Goal: Information Seeking & Learning: Learn about a topic

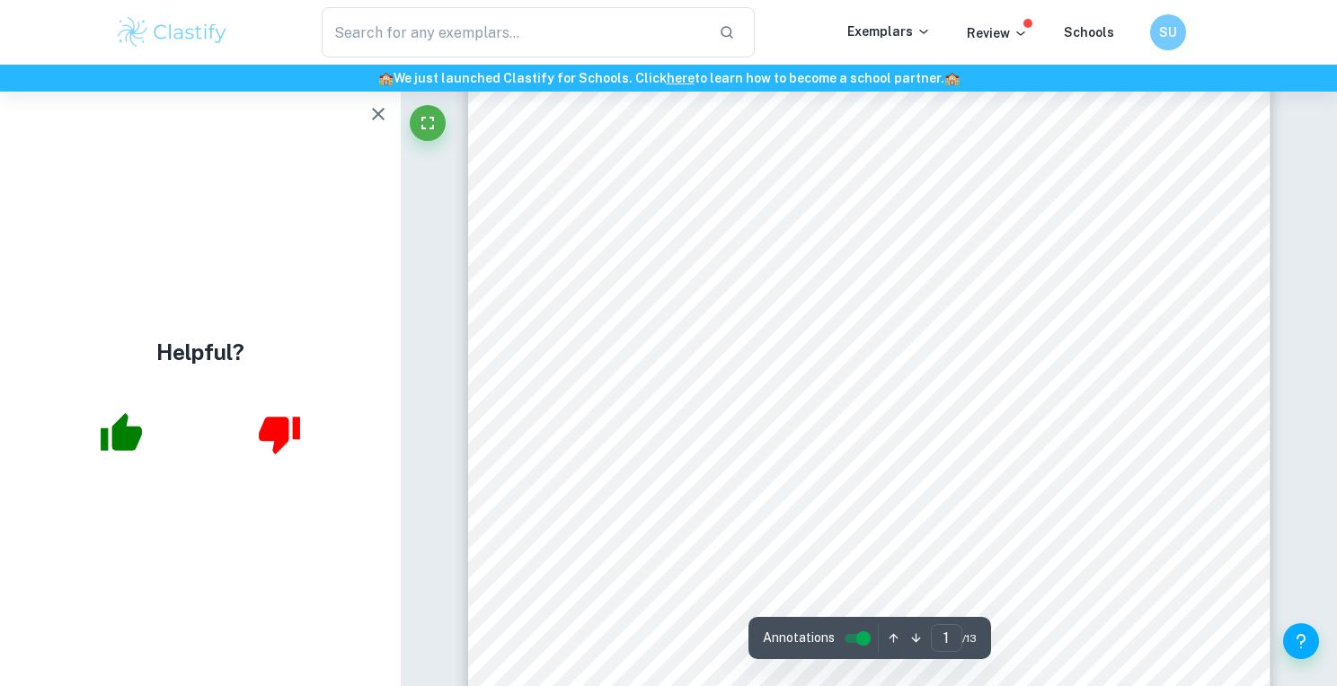
scroll to position [86, 0]
click at [372, 130] on button "button" at bounding box center [378, 114] width 36 height 36
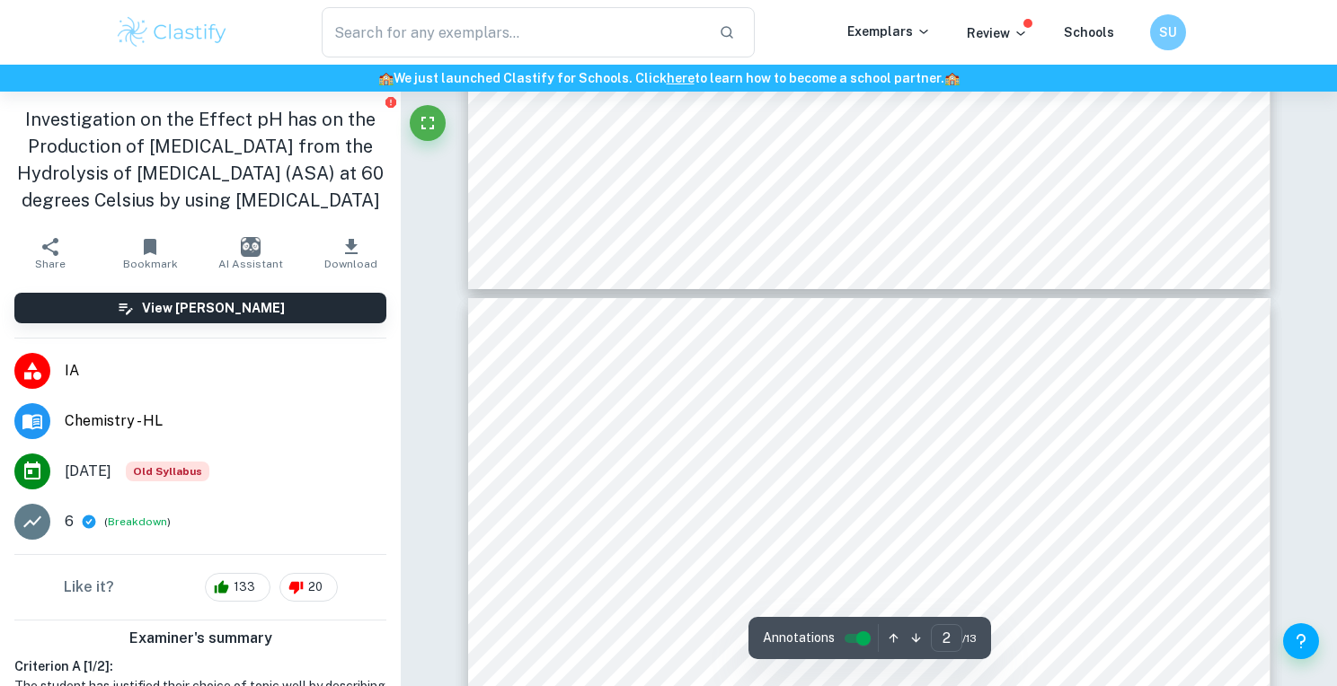
type input "3"
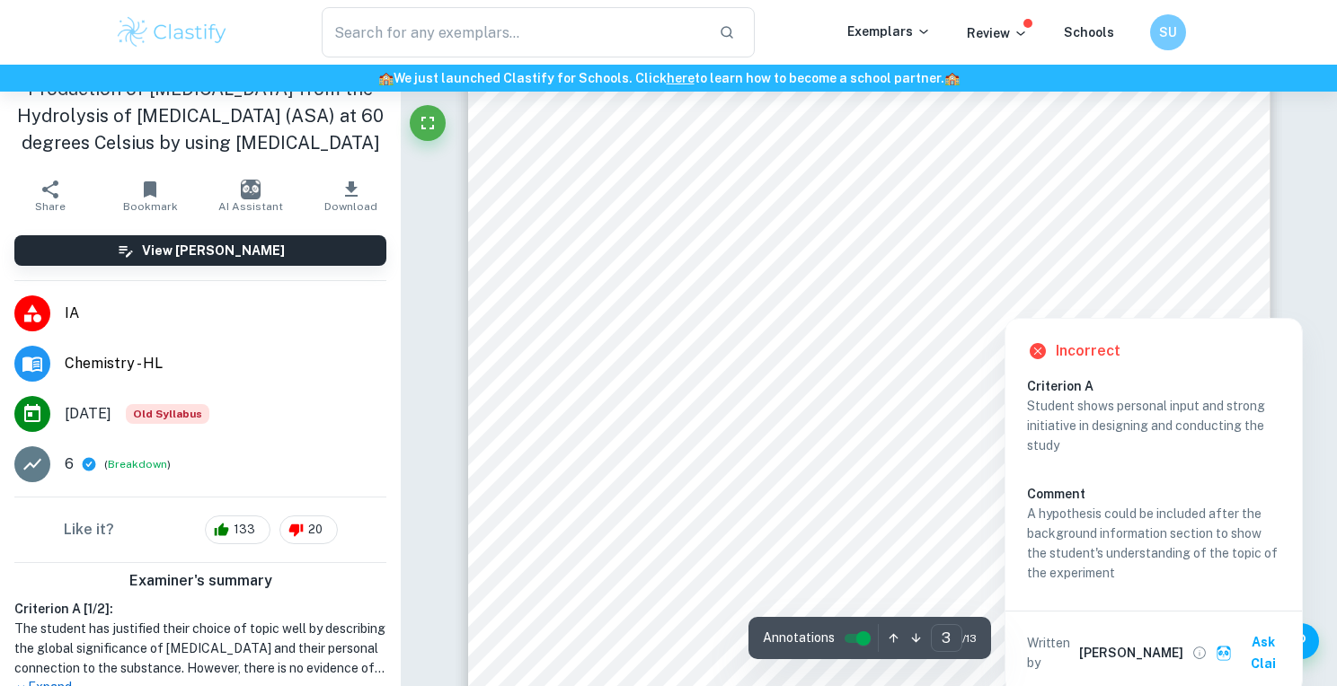
scroll to position [2872, 0]
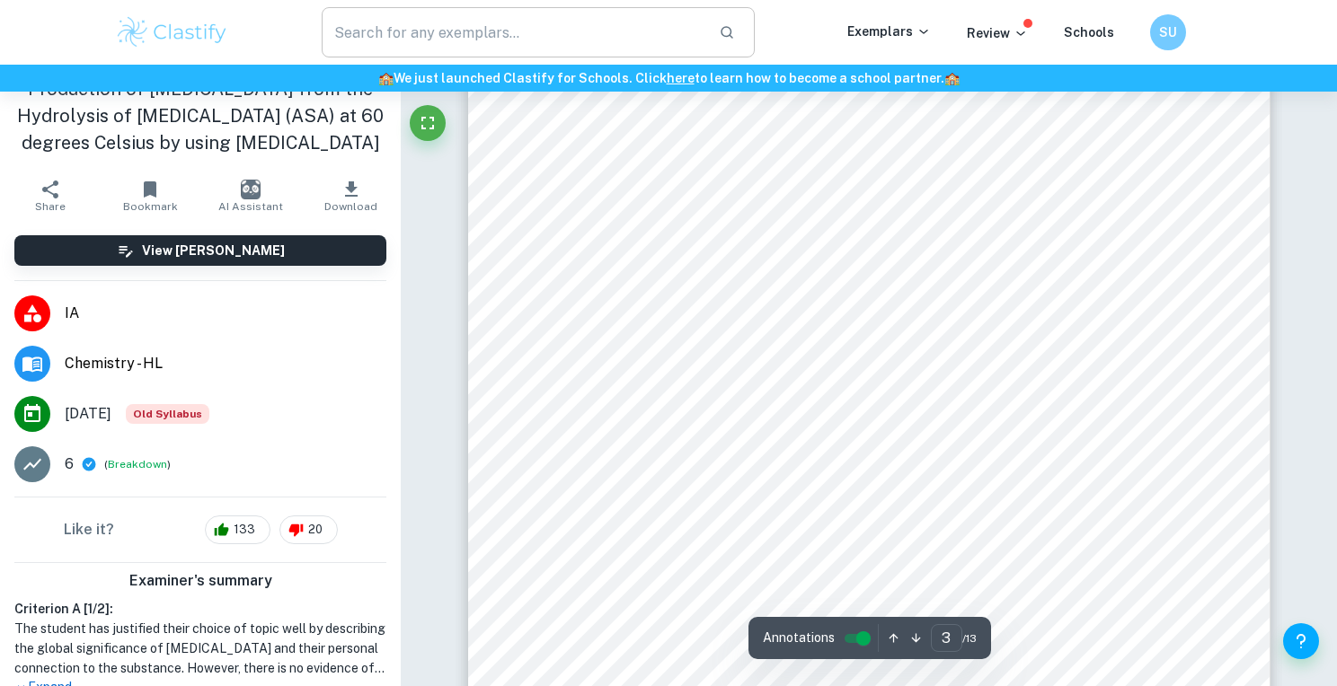
click at [438, 16] on input "text" at bounding box center [513, 32] width 383 height 50
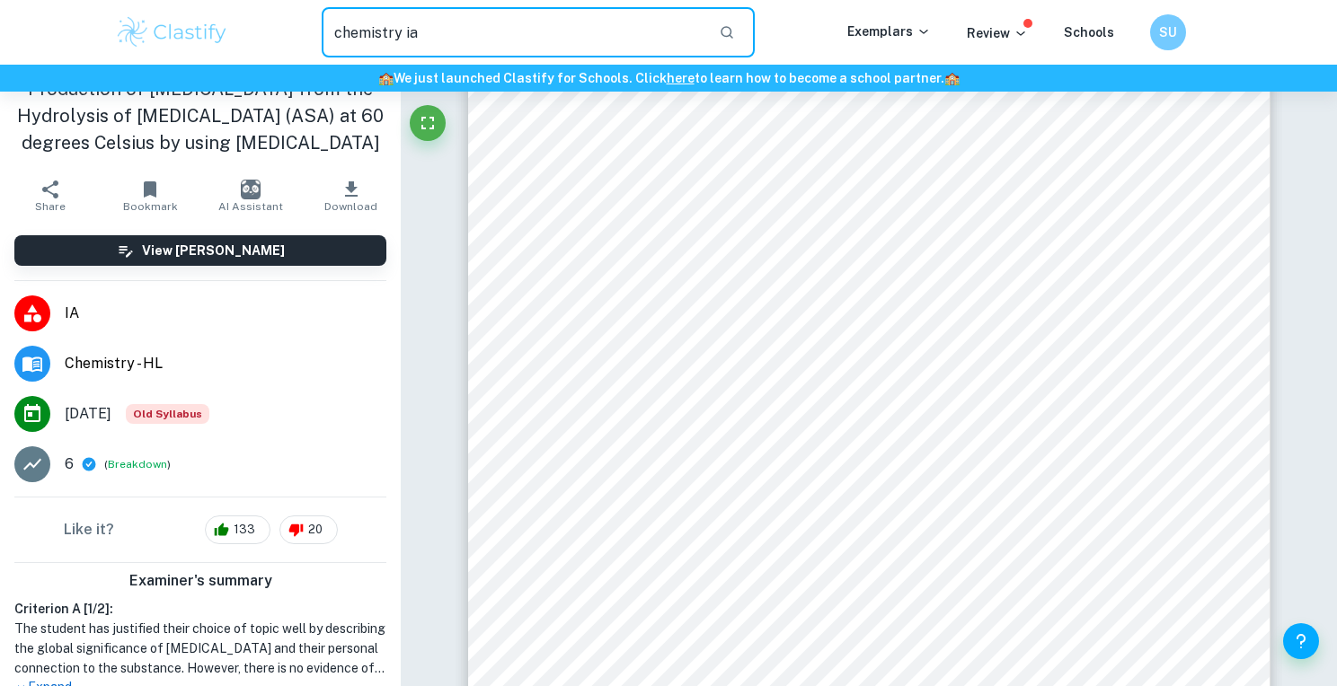
type input "chemistry ia"
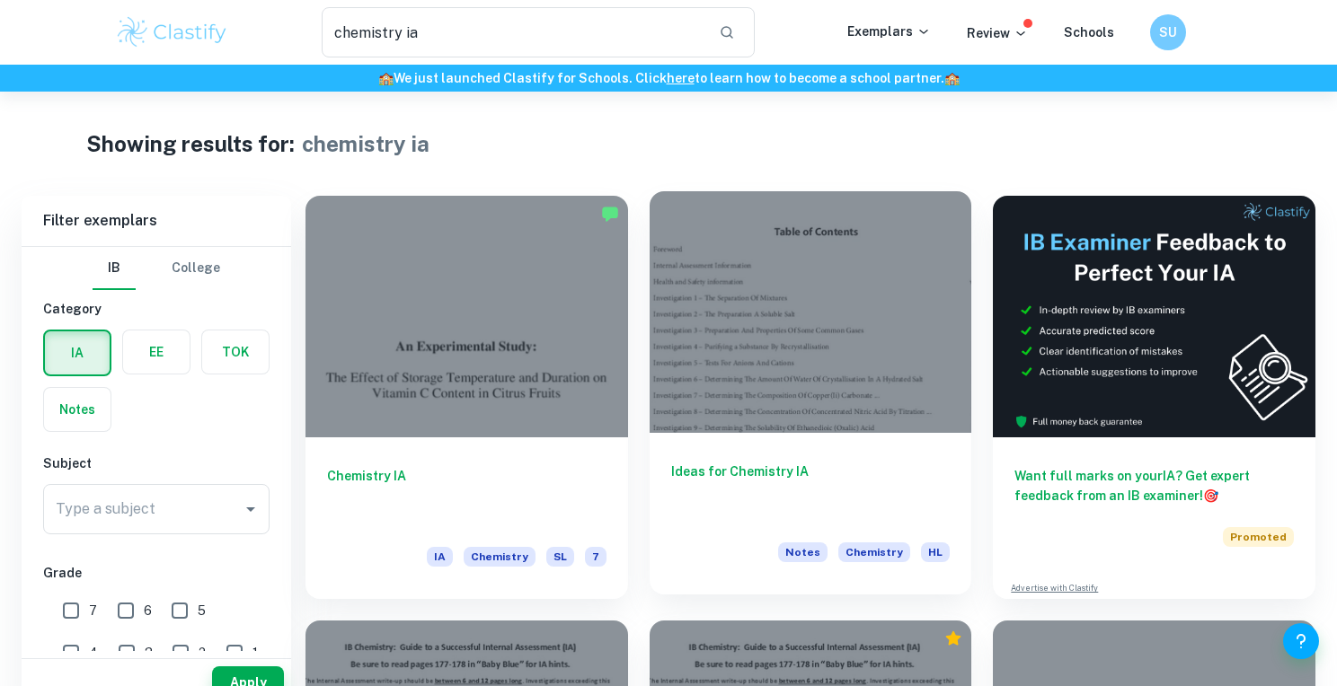
scroll to position [40, 0]
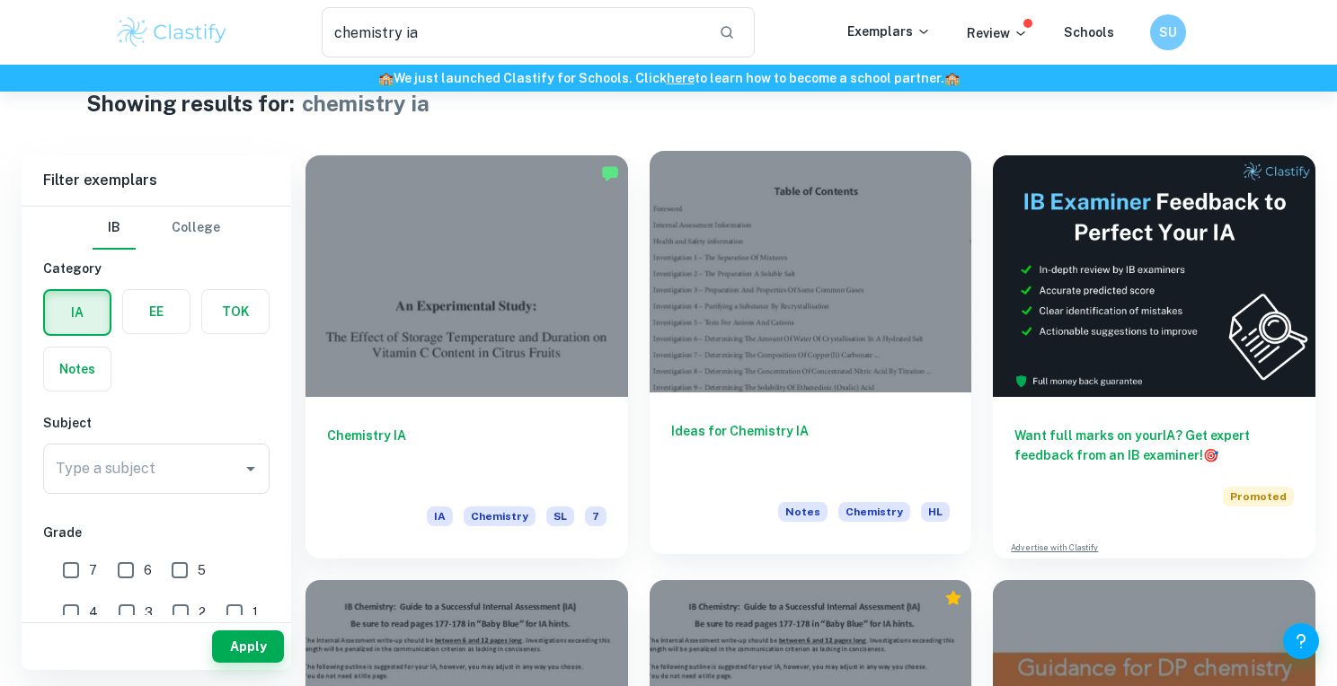
click at [754, 410] on div "Ideas for Chemistry IA Notes Chemistry HL" at bounding box center [811, 474] width 323 height 162
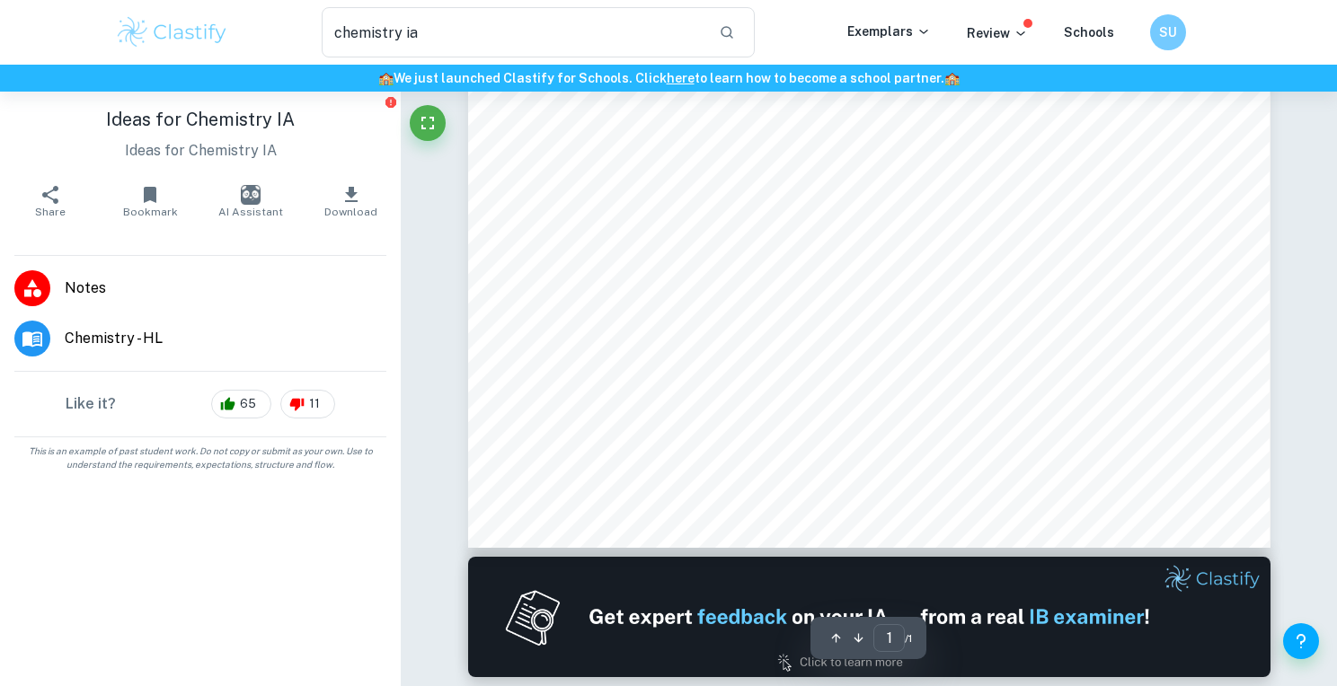
scroll to position [661, 0]
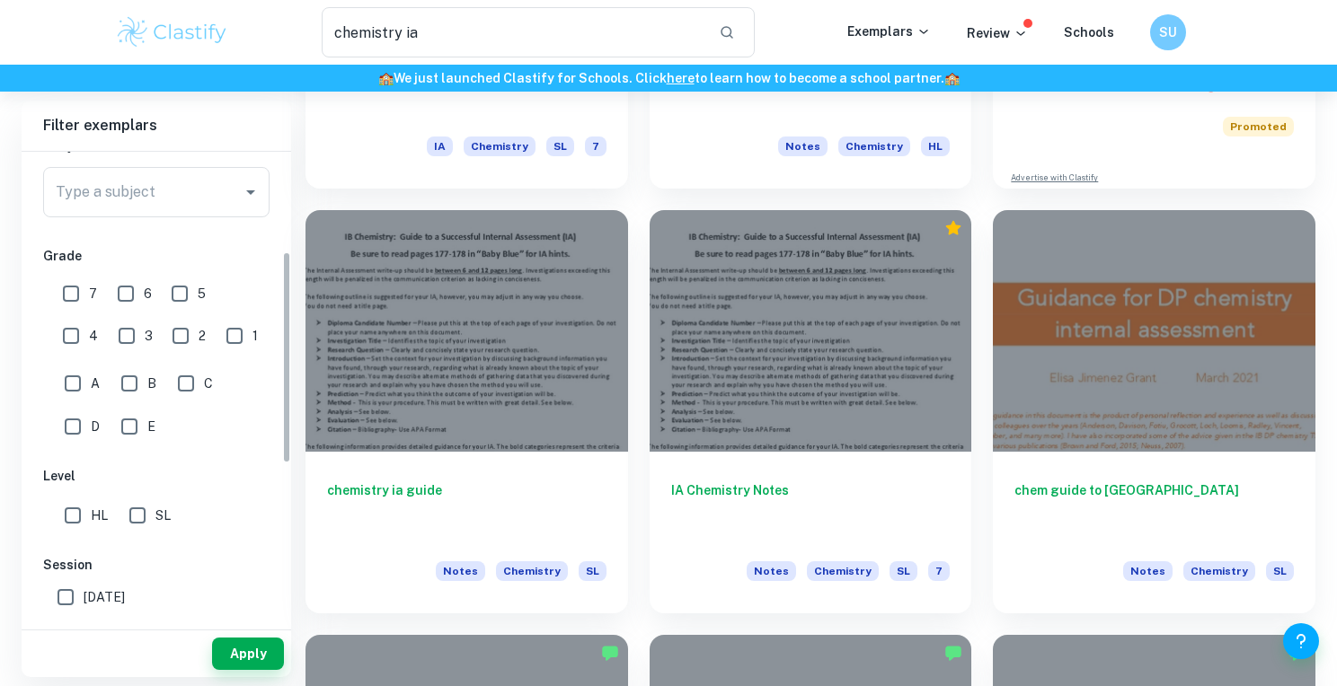
scroll to position [264, 0]
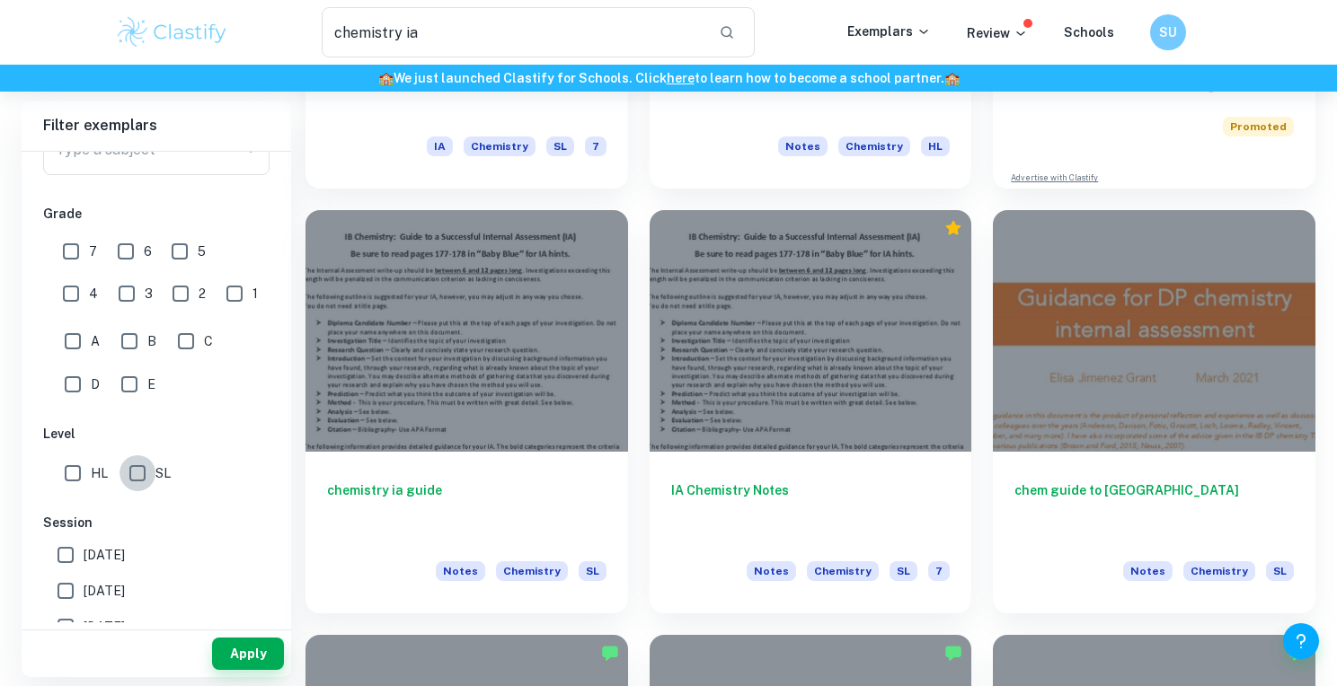
click at [128, 486] on input "SL" at bounding box center [137, 474] width 36 height 36
checkbox input "true"
click at [239, 662] on button "Apply" at bounding box center [248, 654] width 72 height 32
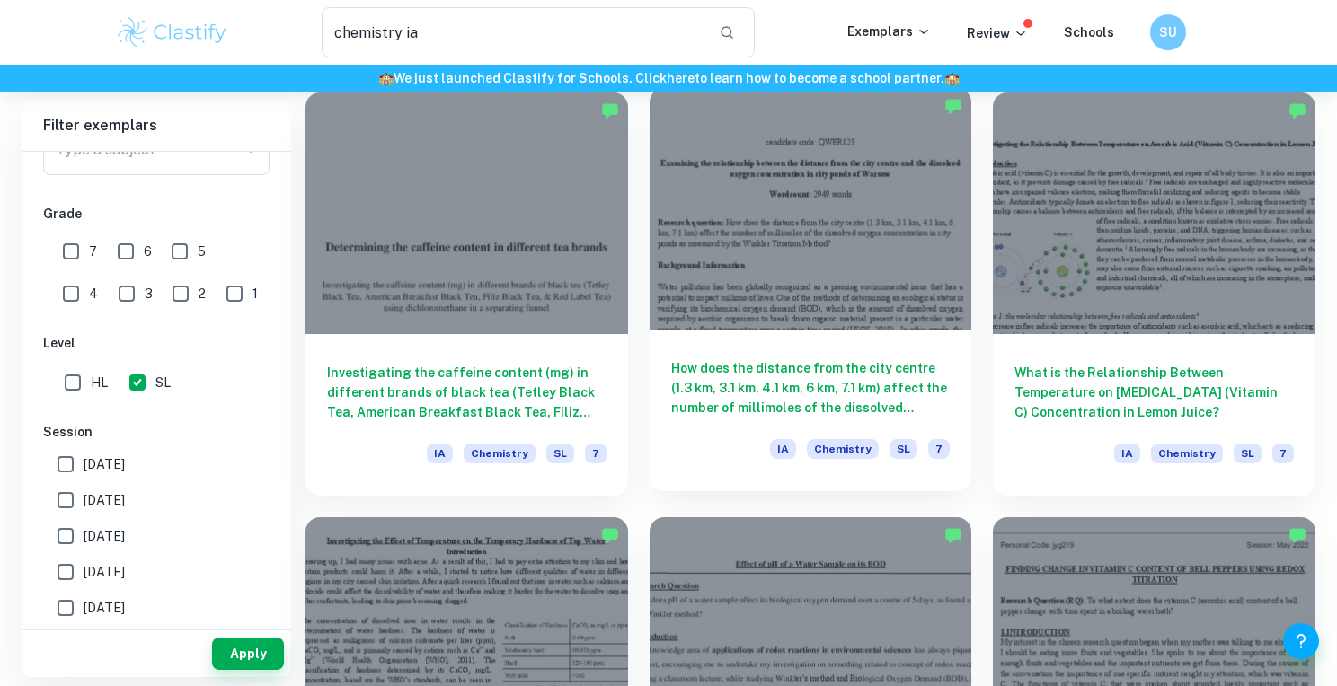
scroll to position [517, 0]
